Goal: Information Seeking & Learning: Learn about a topic

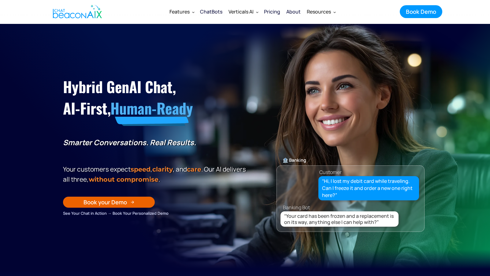
click at [216, 11] on div "ChatBots" at bounding box center [211, 11] width 22 height 9
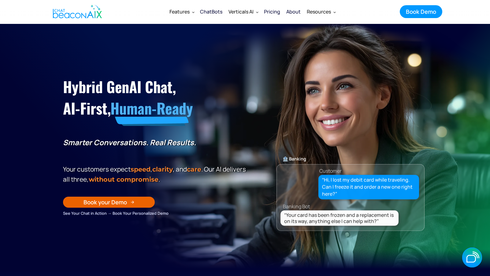
click at [220, 10] on div "ChatBots" at bounding box center [211, 11] width 22 height 9
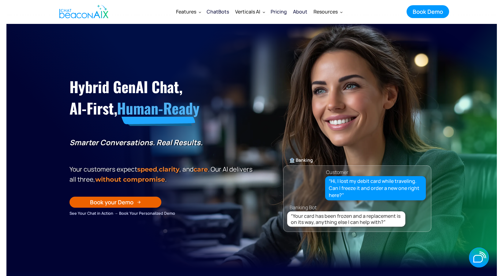
scroll to position [0, 0]
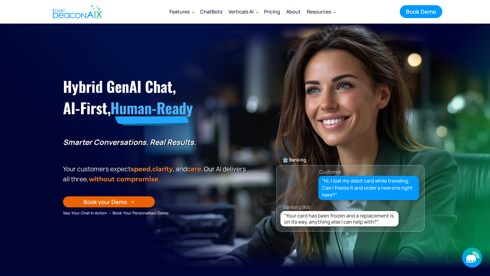
click at [471, 251] on icon "button" at bounding box center [472, 257] width 20 height 20
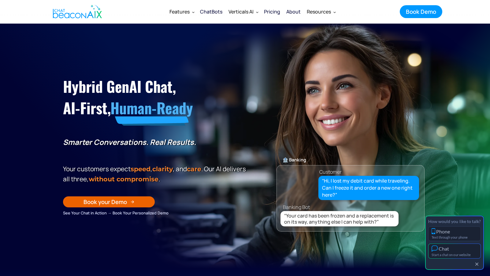
click at [466, 250] on div "Chat" at bounding box center [455, 248] width 46 height 6
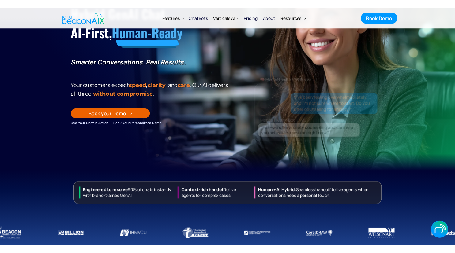
scroll to position [0, 0]
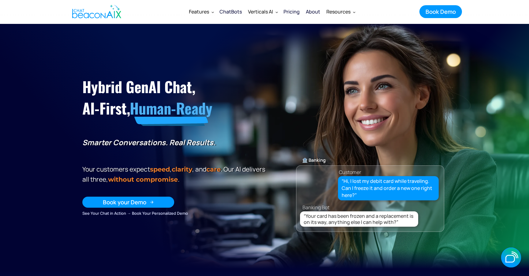
click at [145, 205] on div "Book your Demo" at bounding box center [124, 202] width 43 height 8
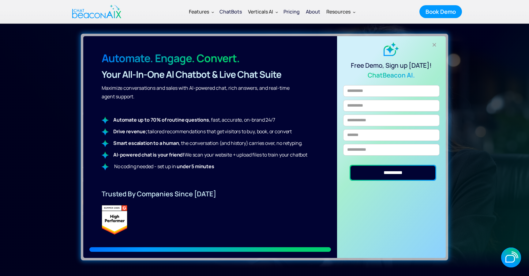
click at [438, 42] on div "+" at bounding box center [434, 45] width 10 height 10
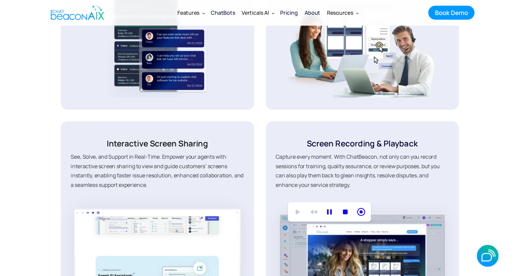
scroll to position [515, 0]
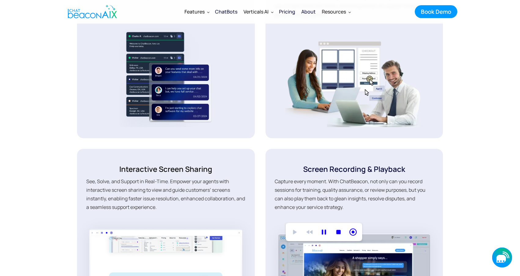
click at [490, 253] on icon "button" at bounding box center [505, 255] width 5 height 5
